Goal: Navigation & Orientation: Find specific page/section

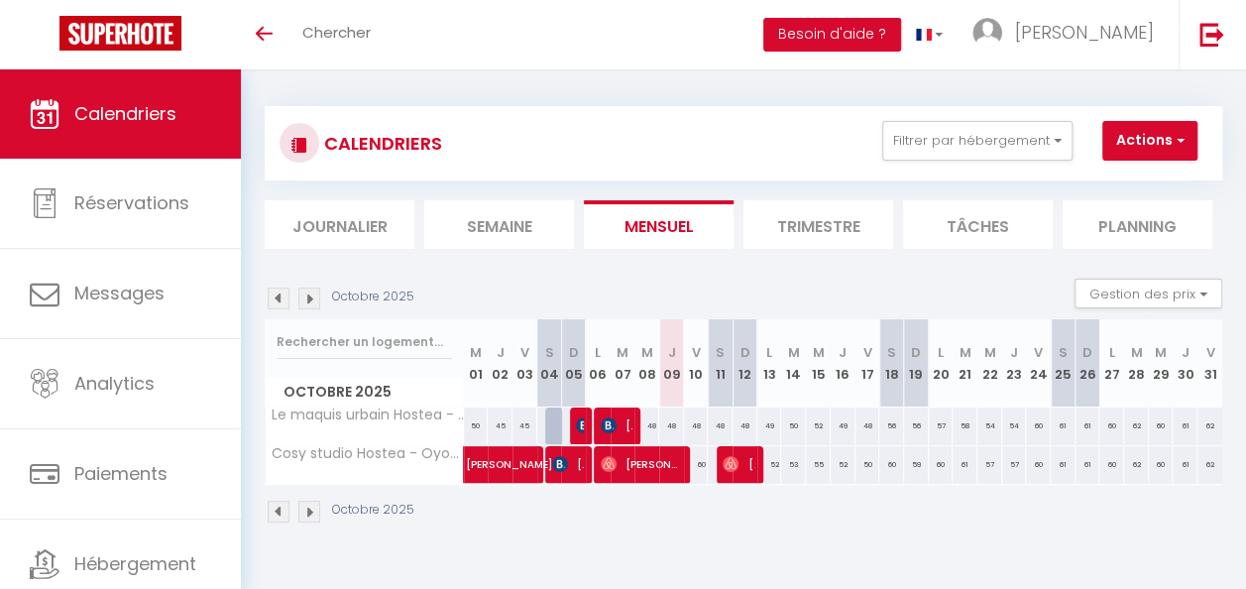
scroll to position [6, 0]
click at [276, 504] on img at bounding box center [279, 512] width 22 height 22
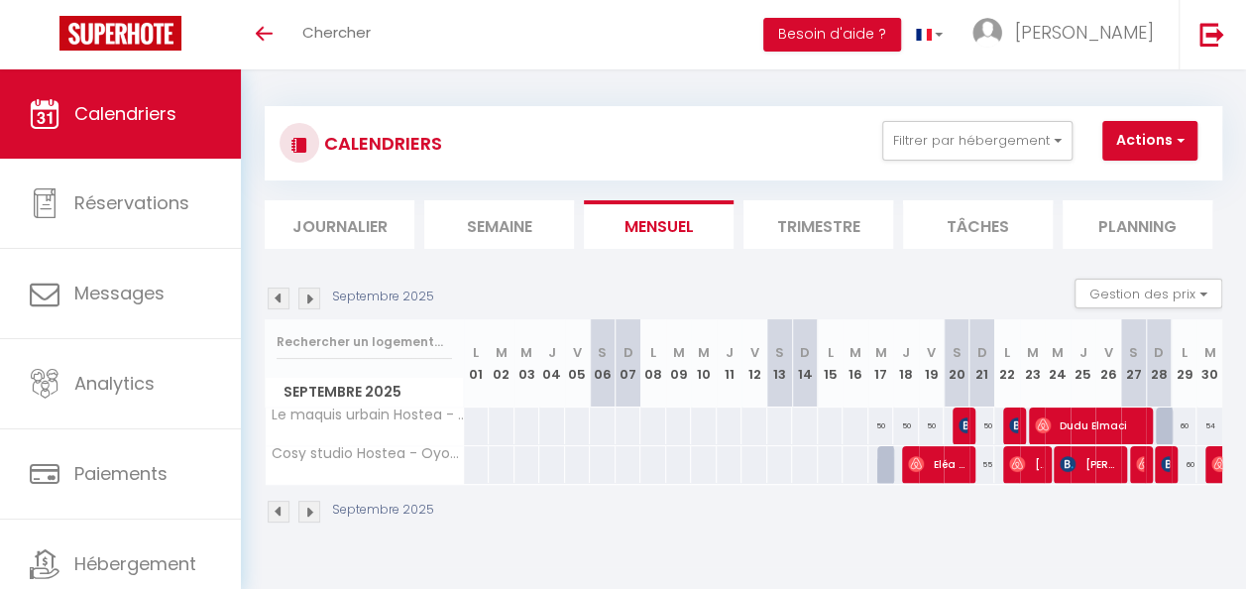
click at [316, 511] on img at bounding box center [309, 512] width 22 height 22
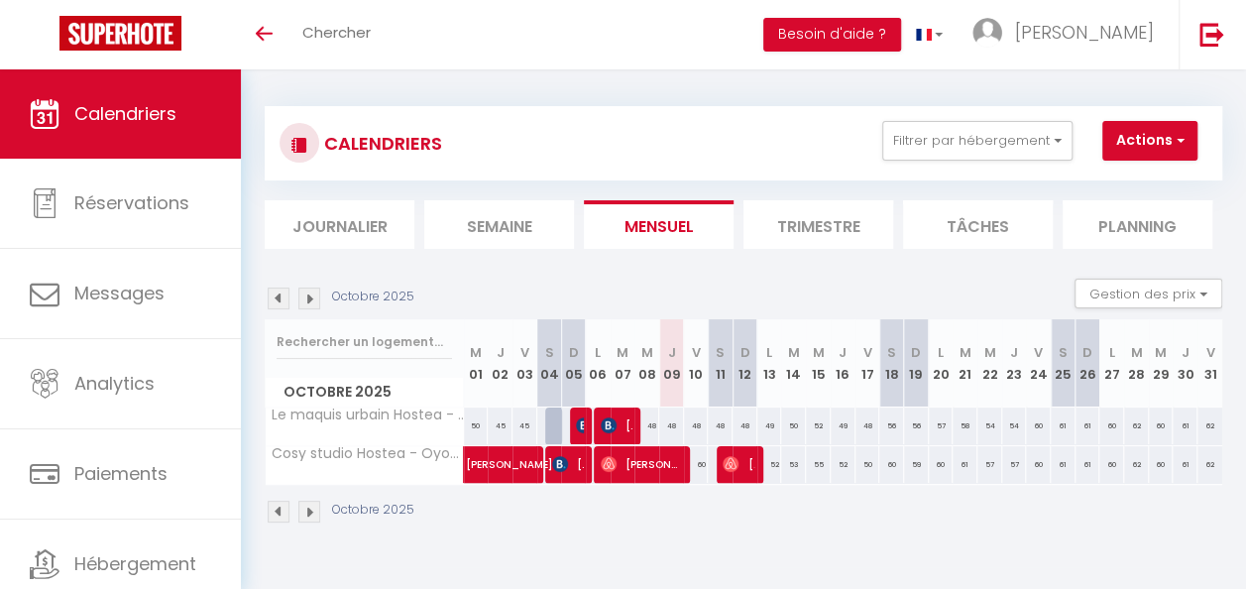
click at [281, 507] on img at bounding box center [279, 512] width 22 height 22
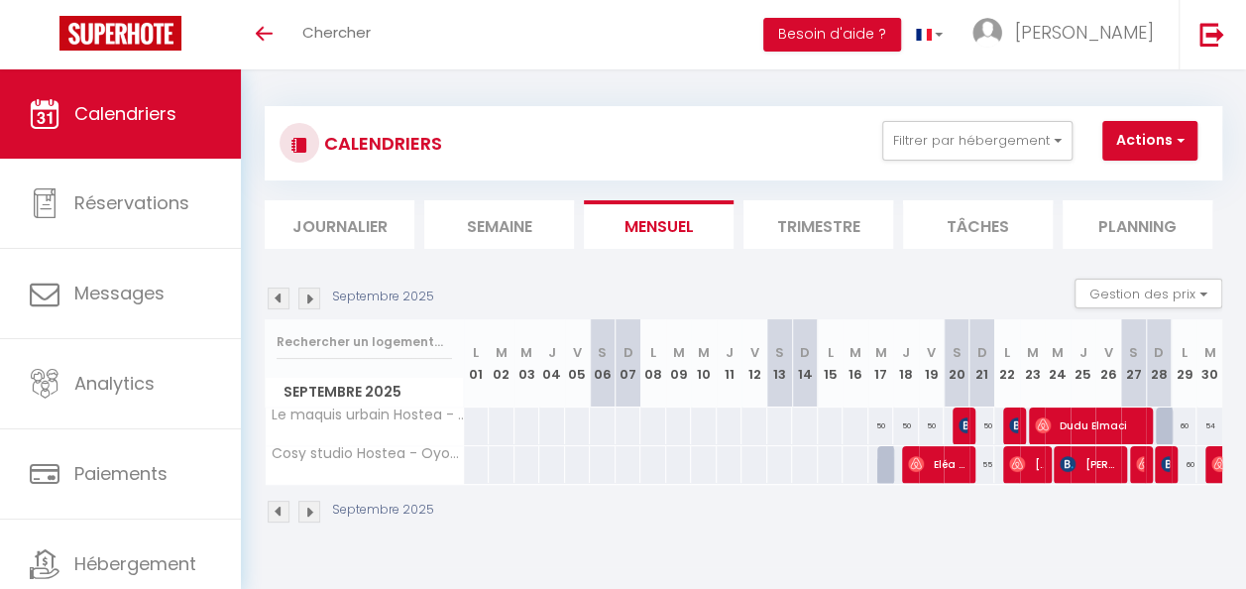
click at [310, 501] on img at bounding box center [309, 512] width 22 height 22
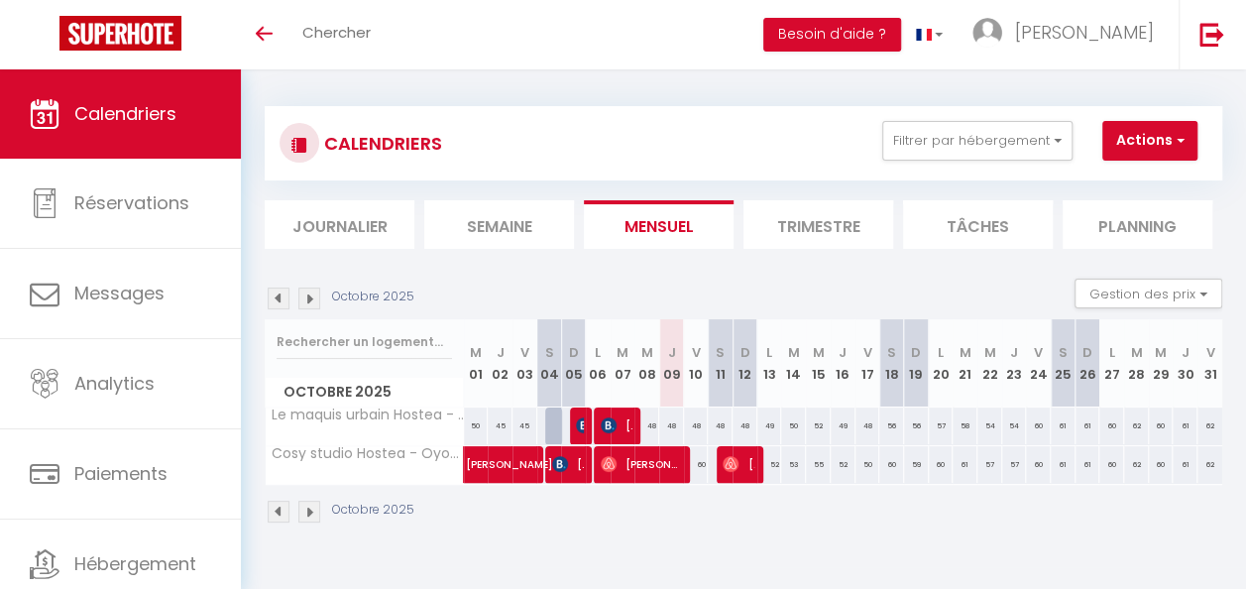
click at [278, 509] on img at bounding box center [279, 512] width 22 height 22
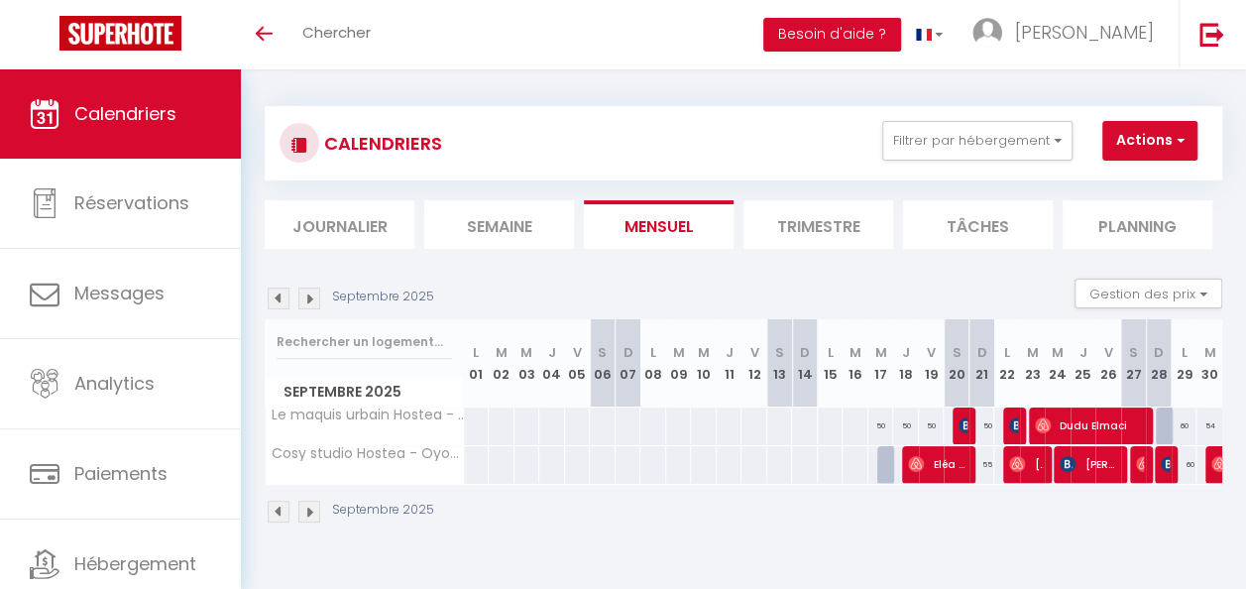
click at [285, 510] on img at bounding box center [279, 512] width 22 height 22
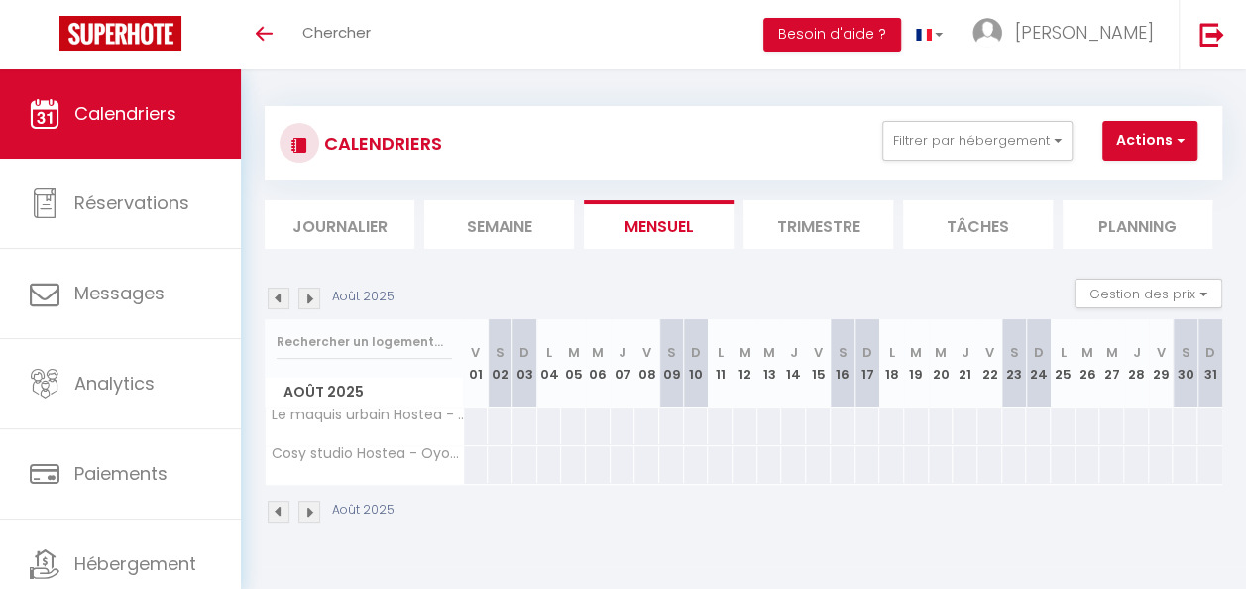
click at [299, 509] on img at bounding box center [309, 512] width 22 height 22
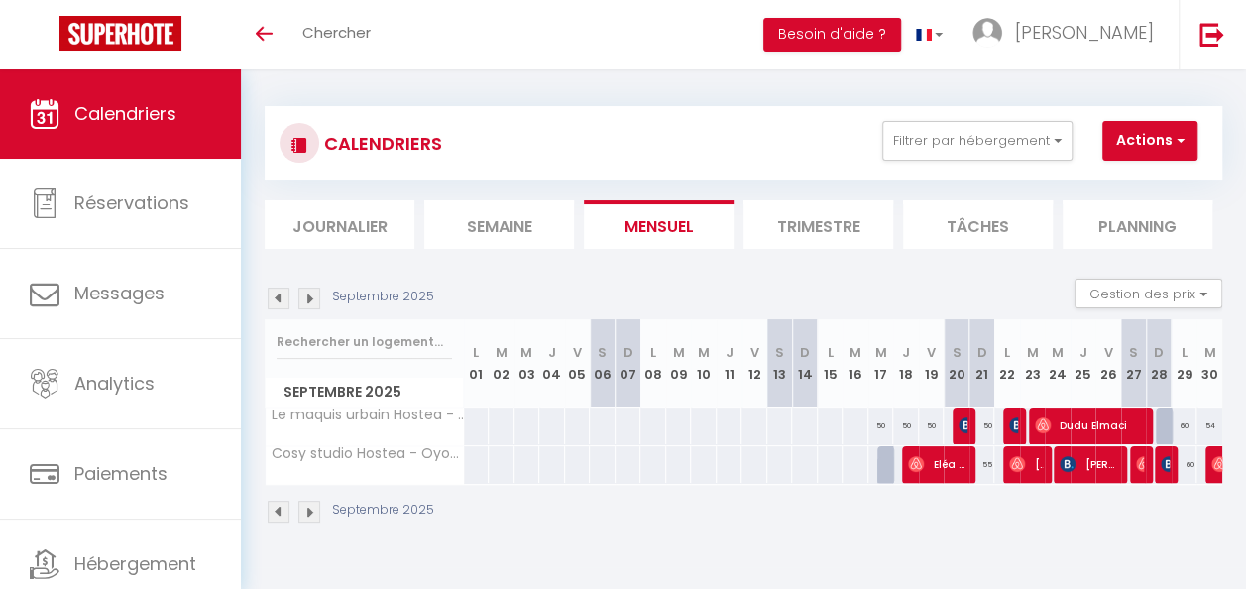
click at [301, 506] on img at bounding box center [309, 512] width 22 height 22
